Goal: Transaction & Acquisition: Purchase product/service

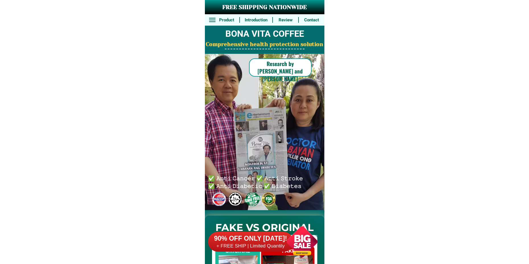
click at [313, 238] on div at bounding box center [302, 241] width 45 height 45
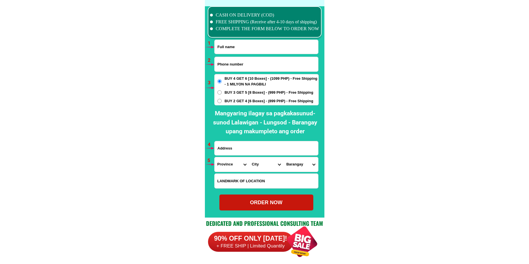
scroll to position [4184, 0]
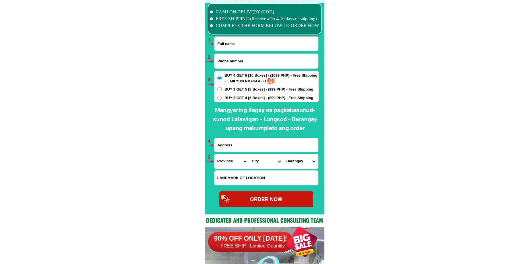
click at [231, 49] on input "Input full_name" at bounding box center [267, 44] width 104 height 14
paste input "[PERSON_NAME]"
type input "[PERSON_NAME]"
click at [256, 59] on input "Input phone_number" at bounding box center [267, 61] width 104 height 15
paste input "0936 655 640"
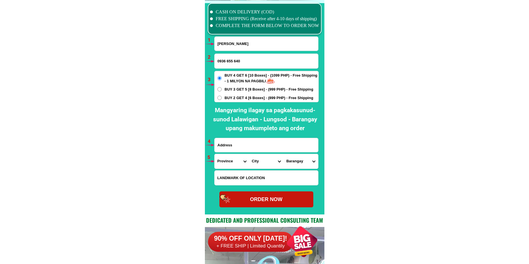
click at [233, 63] on input "0936 655 640" at bounding box center [267, 61] width 104 height 15
click at [234, 63] on input "0936 655 640" at bounding box center [267, 61] width 104 height 15
click at [227, 61] on input "0936 655640" at bounding box center [267, 61] width 104 height 15
click at [246, 61] on input "0936655640" at bounding box center [267, 61] width 104 height 15
type input "0936655640"
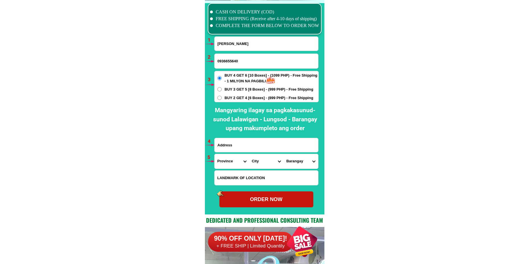
drag, startPoint x: 219, startPoint y: 146, endPoint x: 222, endPoint y: 140, distance: 6.4
click at [219, 146] on input "Input address" at bounding box center [267, 145] width 104 height 14
paste input "[PERSON_NAME] phase 1 blk 3 lot [GEOGRAPHIC_DATA][PERSON_NAME][PERSON_NAME] [GE…"
type input "[PERSON_NAME] phase 1 blk 3 lot [GEOGRAPHIC_DATA][PERSON_NAME][PERSON_NAME] [GE…"
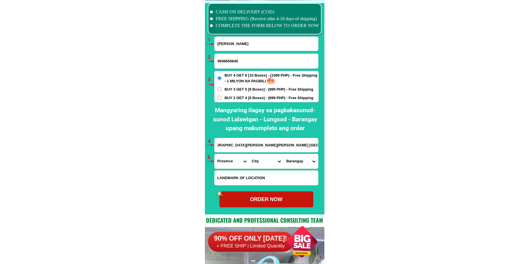
scroll to position [0, 0]
click at [230, 156] on select "Province [GEOGRAPHIC_DATA] [GEOGRAPHIC_DATA][PERSON_NAME][GEOGRAPHIC_DATA][GEOG…" at bounding box center [232, 161] width 34 height 15
select select "63_995"
click at [215, 154] on select "Province [GEOGRAPHIC_DATA] [GEOGRAPHIC_DATA][PERSON_NAME][GEOGRAPHIC_DATA][GEOG…" at bounding box center [232, 161] width 34 height 15
click at [261, 165] on select "City General-[GEOGRAPHIC_DATA]-city [GEOGRAPHIC_DATA]-[GEOGRAPHIC_DATA]-[GEOGRA…" at bounding box center [266, 161] width 34 height 15
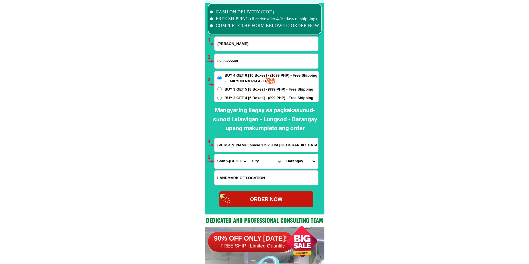
select select "63_9951169"
click at [249, 154] on select "City General-[GEOGRAPHIC_DATA]-city [GEOGRAPHIC_DATA]-[GEOGRAPHIC_DATA]-[GEOGRA…" at bounding box center [266, 161] width 34 height 15
click at [295, 161] on select "Barangay Apopong Baluan [PERSON_NAME][GEOGRAPHIC_DATA][GEOGRAPHIC_DATA] [GEOGRA…" at bounding box center [300, 161] width 34 height 15
select select "63_99511696880"
click at [283, 154] on select "Barangay Apopong Baluan [PERSON_NAME][GEOGRAPHIC_DATA][GEOGRAPHIC_DATA] [GEOGRA…" at bounding box center [300, 161] width 34 height 15
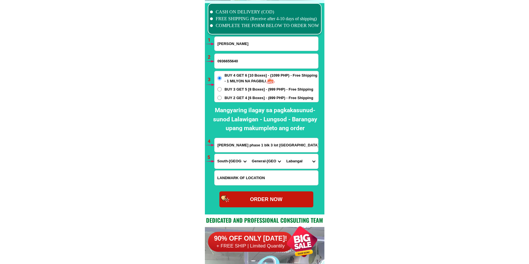
click at [300, 145] on input "[PERSON_NAME] phase 1 blk 3 lot [GEOGRAPHIC_DATA][PERSON_NAME][PERSON_NAME] [GE…" at bounding box center [267, 145] width 104 height 14
drag, startPoint x: 305, startPoint y: 144, endPoint x: 320, endPoint y: 146, distance: 14.7
click at [320, 146] on div "CASH ON DELIVERY (COD) FREE SHIPPING (Receive after 4-10 days of shipping) COMP…" at bounding box center [265, 107] width 120 height 214
click at [279, 145] on input "[PERSON_NAME] phase 1 blk 3 lot [GEOGRAPHIC_DATA][PERSON_NAME][PERSON_NAME] [GE…" at bounding box center [267, 145] width 104 height 14
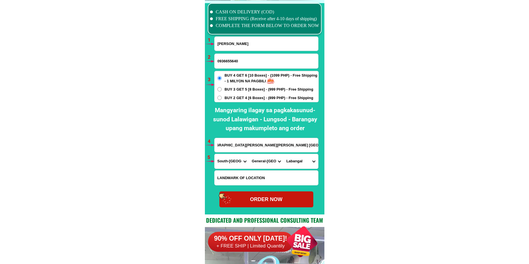
scroll to position [0, 0]
click at [276, 198] on div "ORDER NOW" at bounding box center [266, 199] width 94 height 8
radio input "true"
drag, startPoint x: 215, startPoint y: 61, endPoint x: 204, endPoint y: 65, distance: 11.5
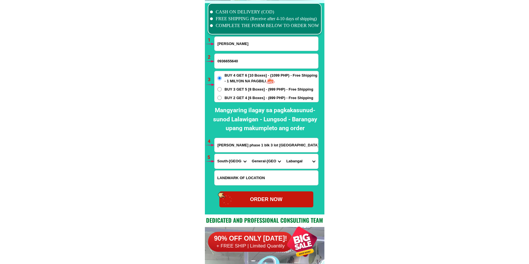
paste input "655 6404"
click at [234, 62] on input "0936 655 6404" at bounding box center [267, 61] width 104 height 15
click at [226, 61] on input "0936 6556404" at bounding box center [267, 61] width 104 height 15
type input "09366556404"
drag, startPoint x: 265, startPoint y: 197, endPoint x: 265, endPoint y: 202, distance: 4.6
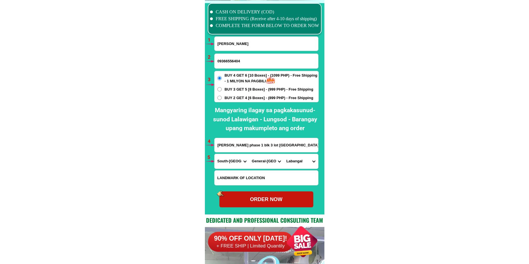
click at [266, 201] on div "ORDER NOW" at bounding box center [266, 199] width 94 height 8
radio input "true"
